Goal: Task Accomplishment & Management: Manage account settings

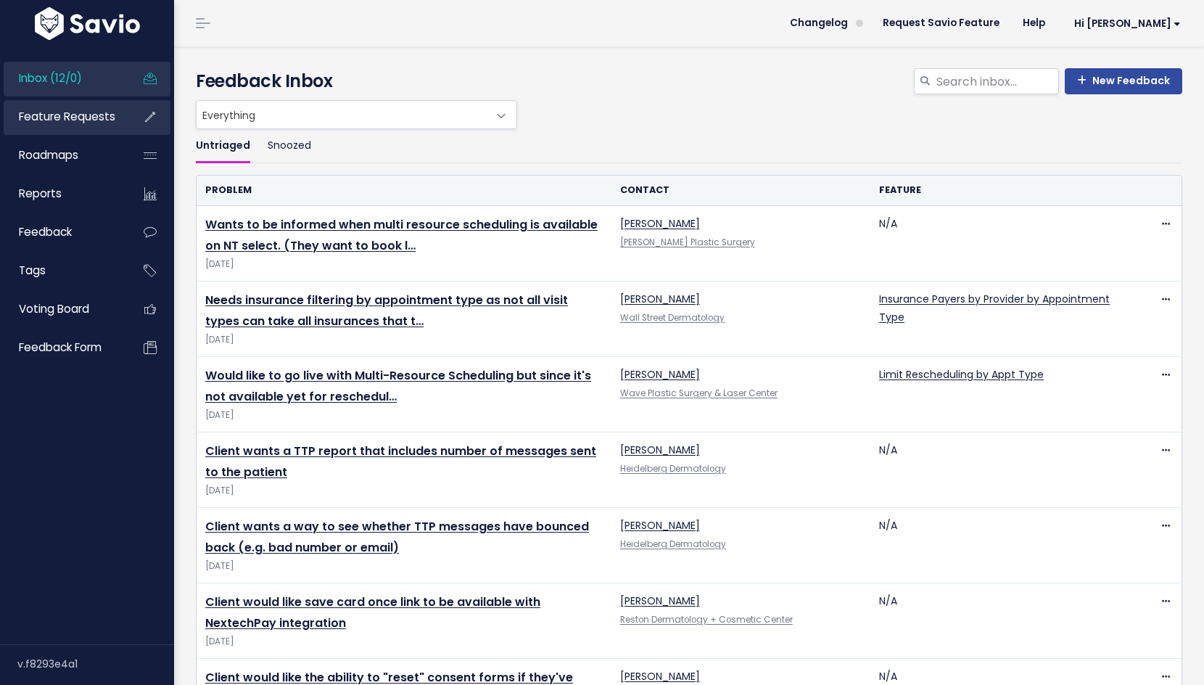
click at [54, 116] on span "Feature Requests" at bounding box center [67, 116] width 96 height 15
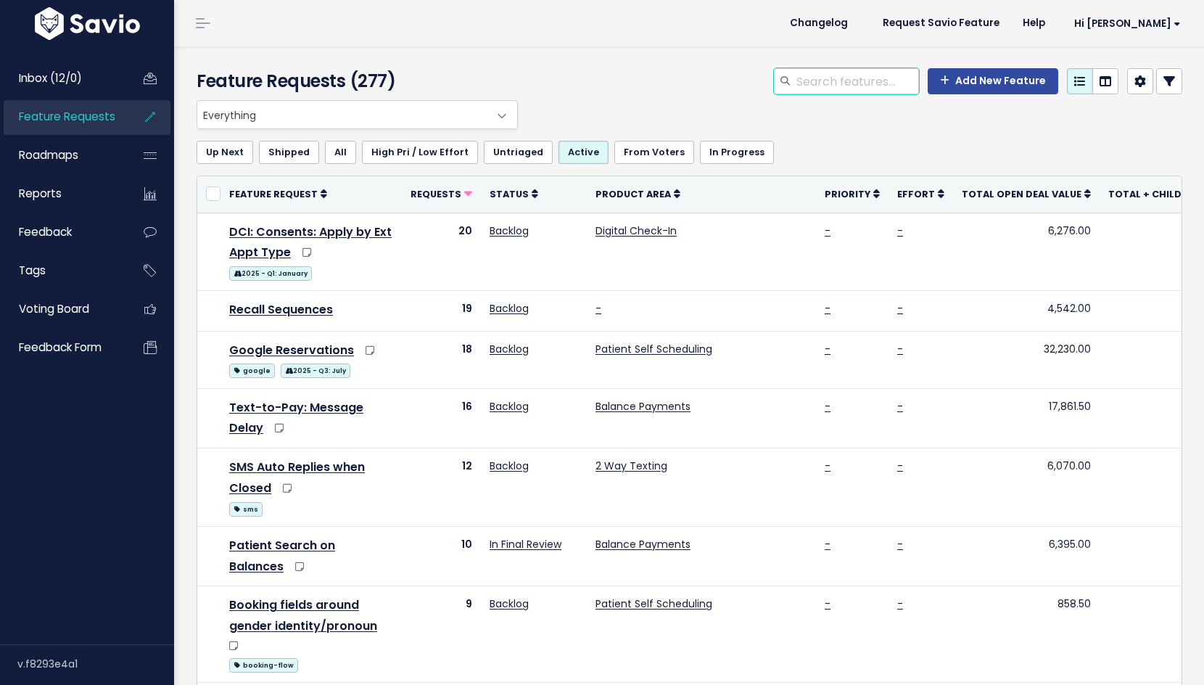
click at [836, 78] on input "search" at bounding box center [857, 81] width 124 height 26
type input "google"
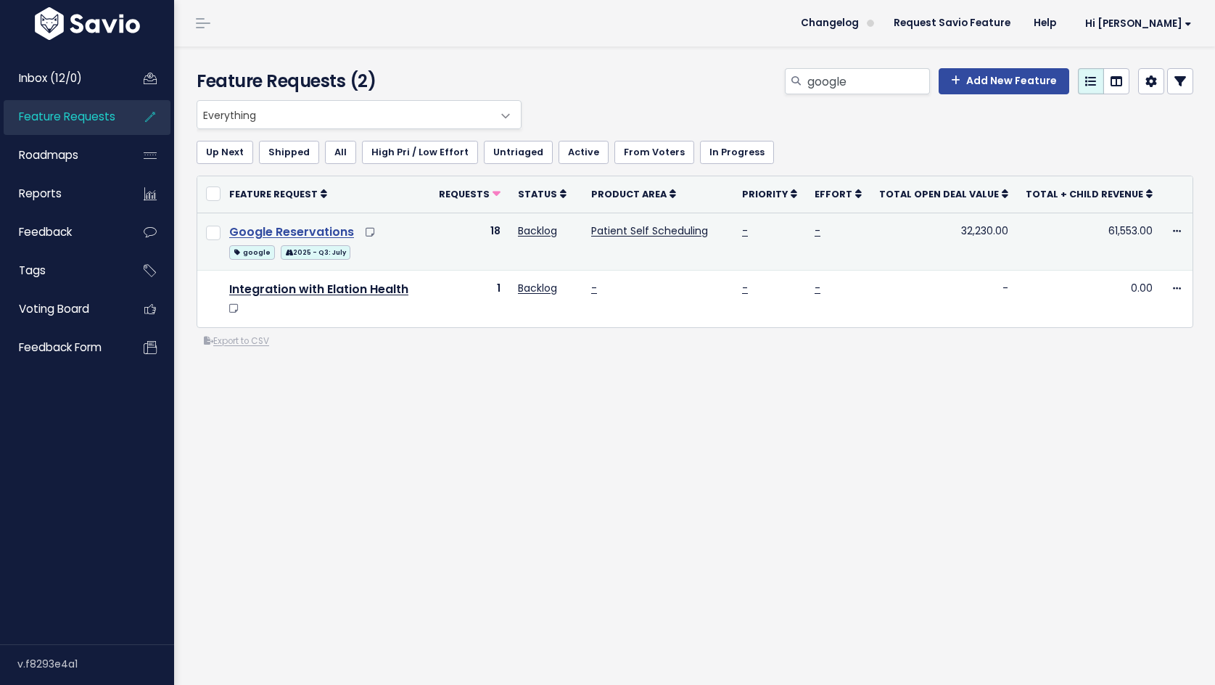
click at [303, 229] on link "Google Reservations" at bounding box center [291, 231] width 125 height 17
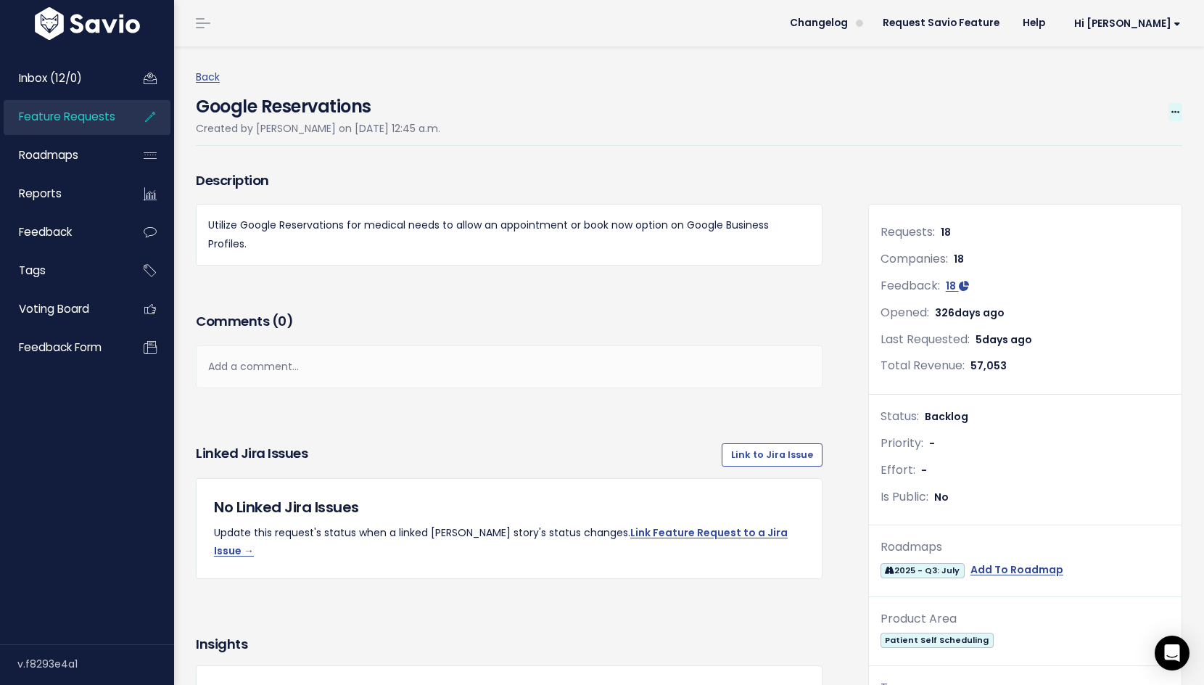
click at [1171, 111] on icon at bounding box center [1175, 112] width 8 height 9
click at [1171, 110] on icon at bounding box center [1175, 112] width 8 height 9
click at [1133, 144] on link "Edit" at bounding box center [1126, 152] width 107 height 28
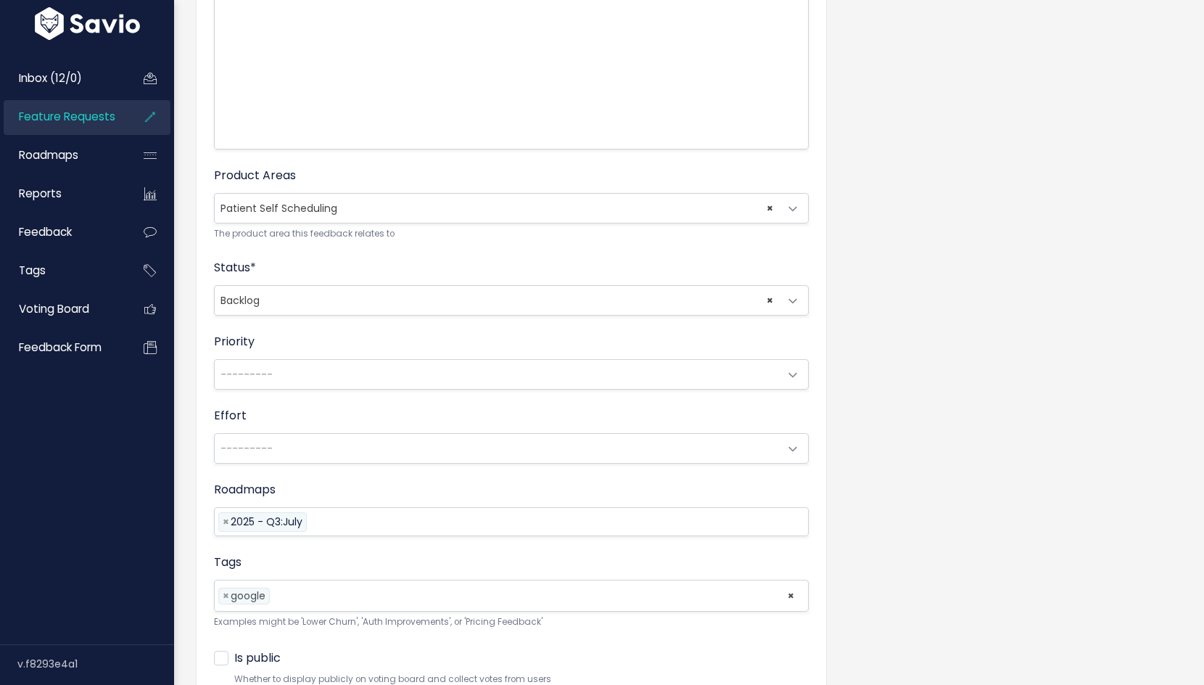
scroll to position [479, 0]
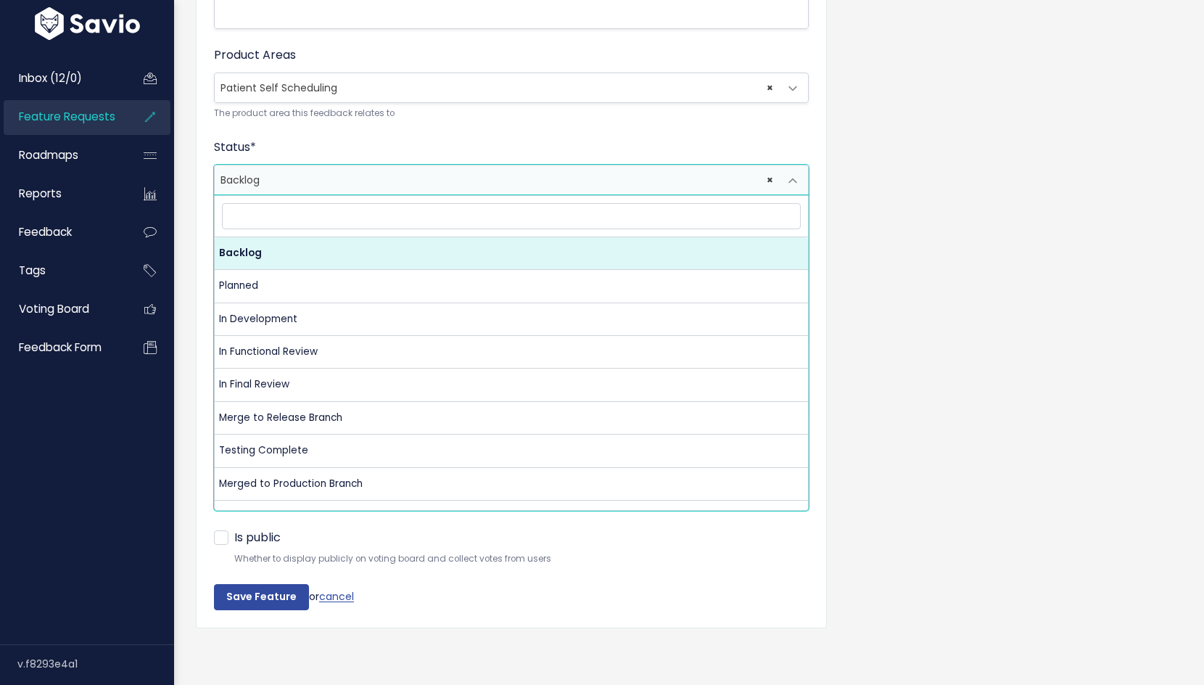
click at [311, 167] on span "× Backlog" at bounding box center [497, 179] width 564 height 29
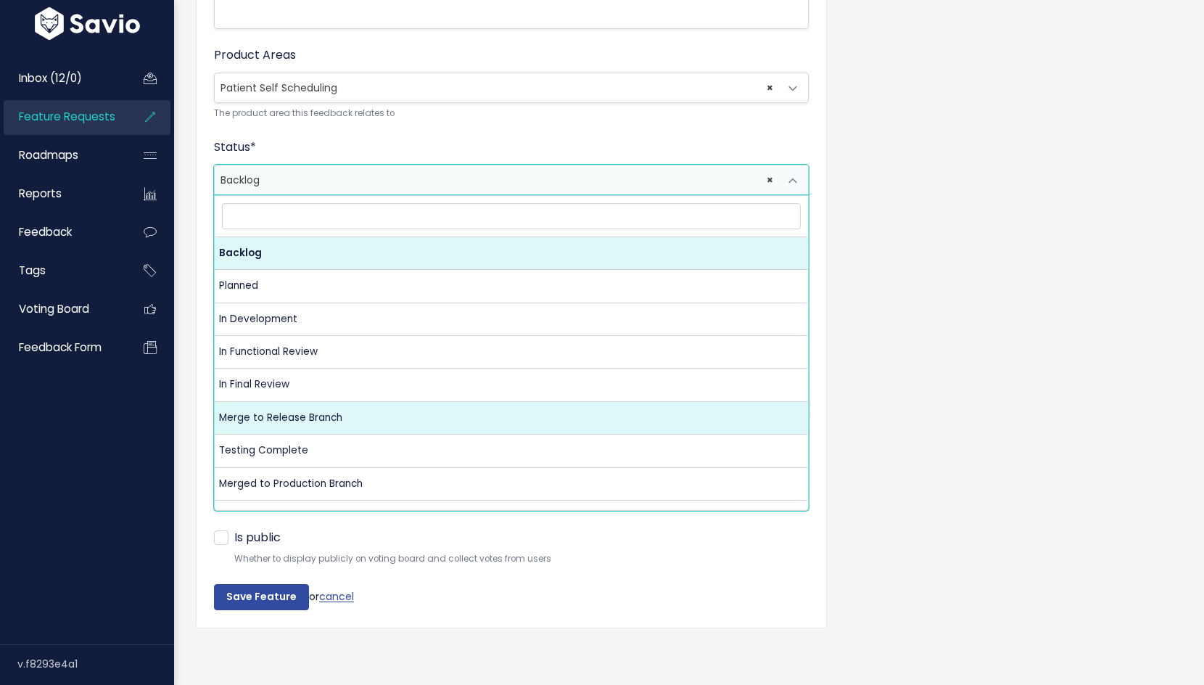
scroll to position [22, 0]
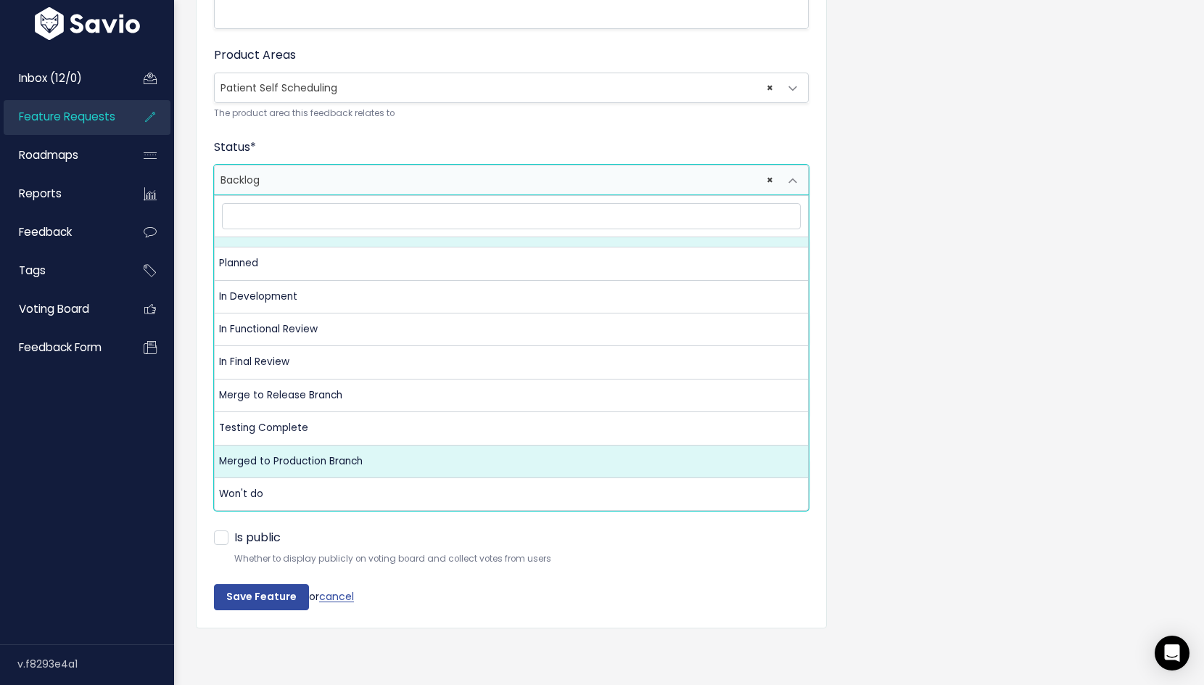
select select "CUSTOMER_NOTIFIED"
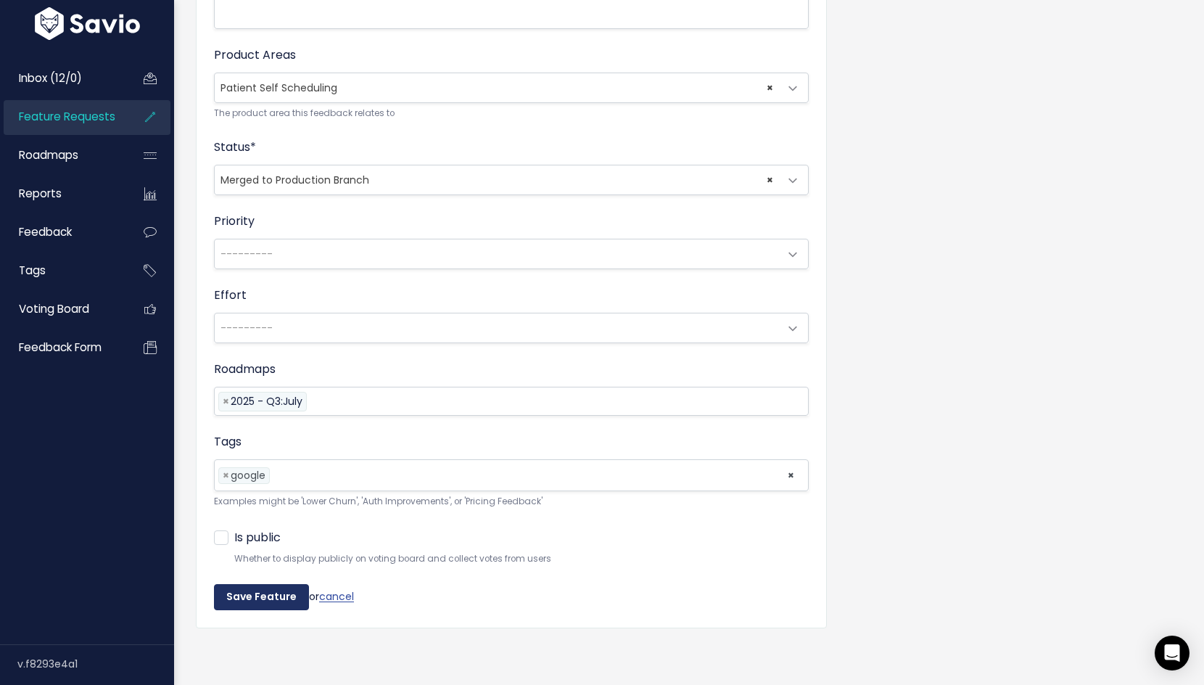
click at [265, 588] on input "Save Feature" at bounding box center [261, 597] width 95 height 26
